Goal: Check status: Check status

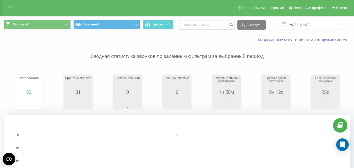
click at [316, 25] on input "[DATE] - [DATE]" at bounding box center [310, 25] width 63 height 10
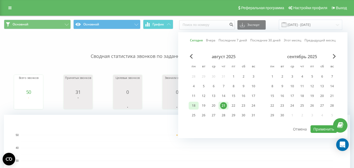
click at [197, 106] on div "18" at bounding box center [193, 105] width 7 height 7
click at [226, 108] on div "21" at bounding box center [223, 105] width 7 height 7
click at [314, 129] on button "Применить" at bounding box center [323, 129] width 26 height 8
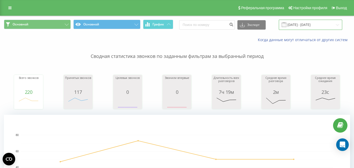
click at [306, 25] on input "[DATE] - [DATE]" at bounding box center [310, 25] width 63 height 10
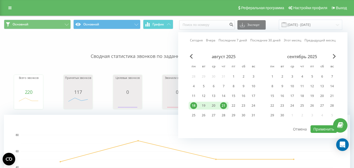
click at [224, 103] on div "21" at bounding box center [223, 105] width 7 height 7
click at [314, 126] on button "Применить" at bounding box center [323, 129] width 26 height 8
type input "[DATE] - [DATE]"
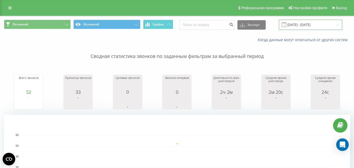
click at [299, 28] on input "[DATE] - [DATE]" at bounding box center [310, 25] width 63 height 10
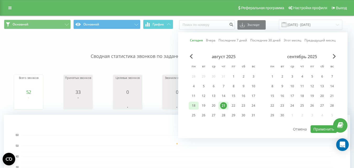
click at [191, 106] on div "18" at bounding box center [193, 105] width 7 height 7
click at [222, 107] on div "21" at bounding box center [223, 105] width 7 height 7
click at [313, 129] on button "Применить" at bounding box center [323, 129] width 26 height 8
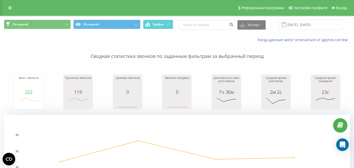
click at [311, 19] on div "Основной Основной График Экспорт .csv .xls .xlsx [DATE] - [DATE]" at bounding box center [176, 25] width 353 height 18
click at [313, 25] on input "[DATE] - [DATE]" at bounding box center [310, 25] width 63 height 10
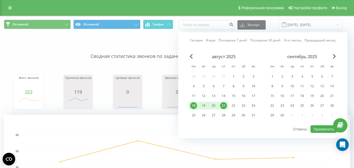
click at [224, 104] on div "21" at bounding box center [223, 105] width 7 height 7
click at [317, 129] on button "Применить" at bounding box center [323, 129] width 26 height 8
type input "[DATE] - [DATE]"
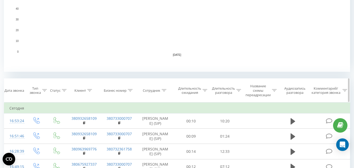
scroll to position [157, 0]
